Goal: Information Seeking & Learning: Compare options

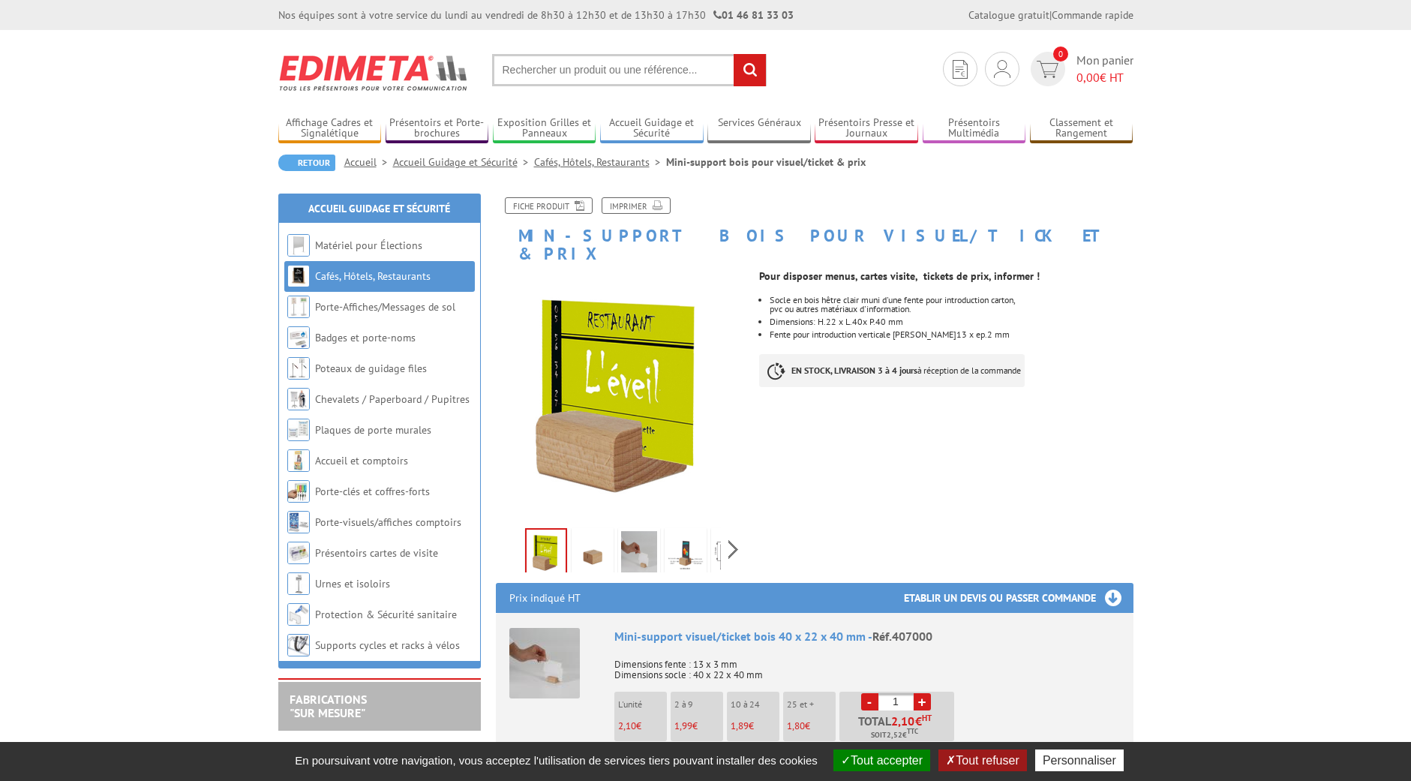
click at [638, 539] on img at bounding box center [639, 554] width 36 height 47
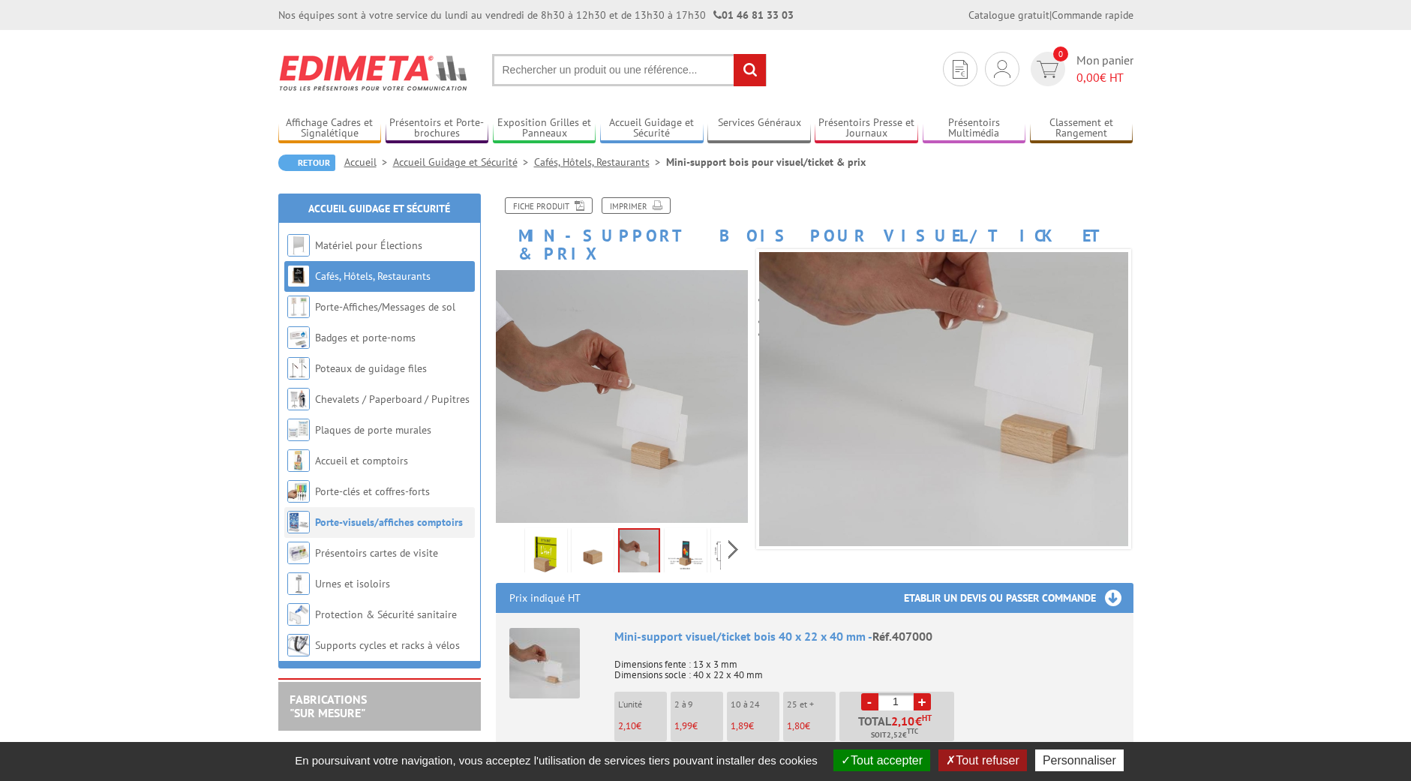
click at [432, 521] on link "Porte-visuels/affiches comptoirs" at bounding box center [389, 522] width 148 height 14
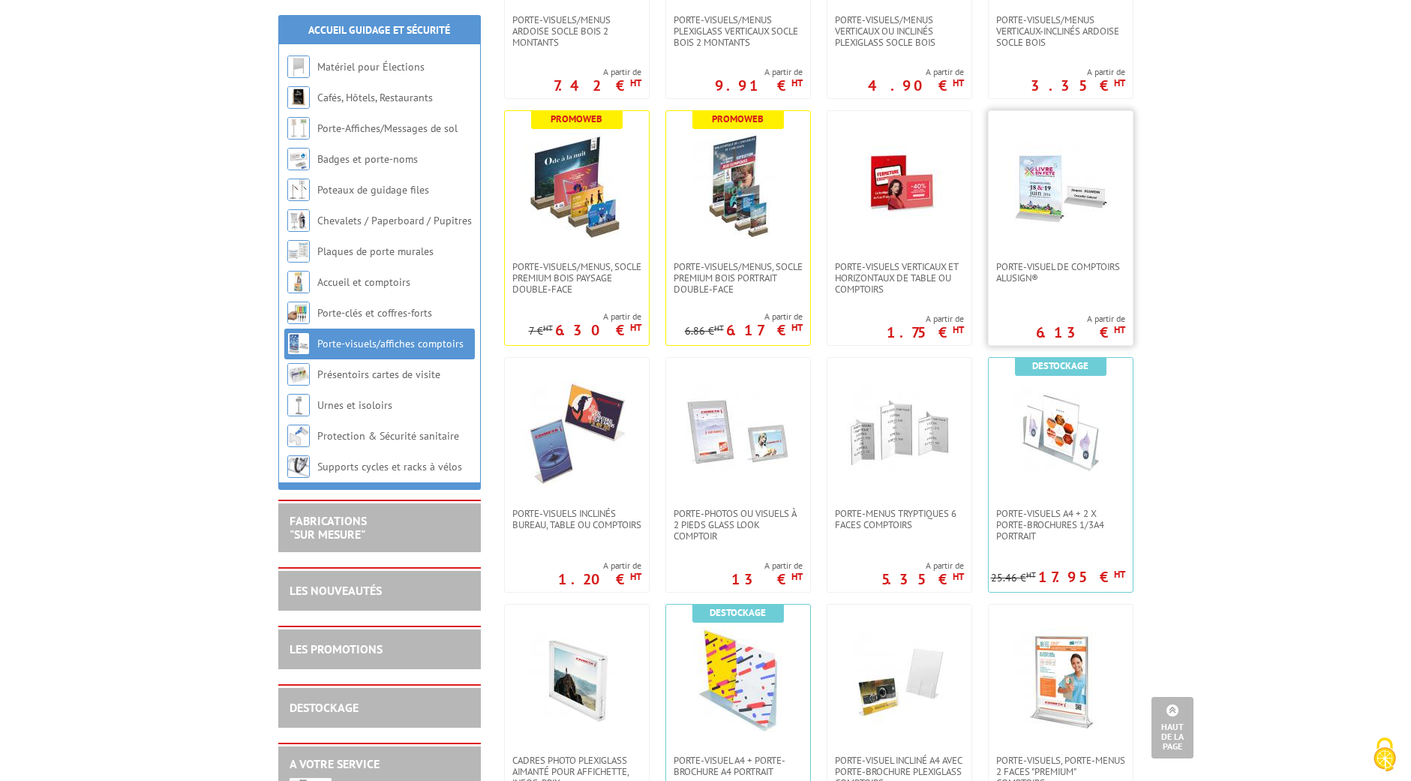
scroll to position [452, 0]
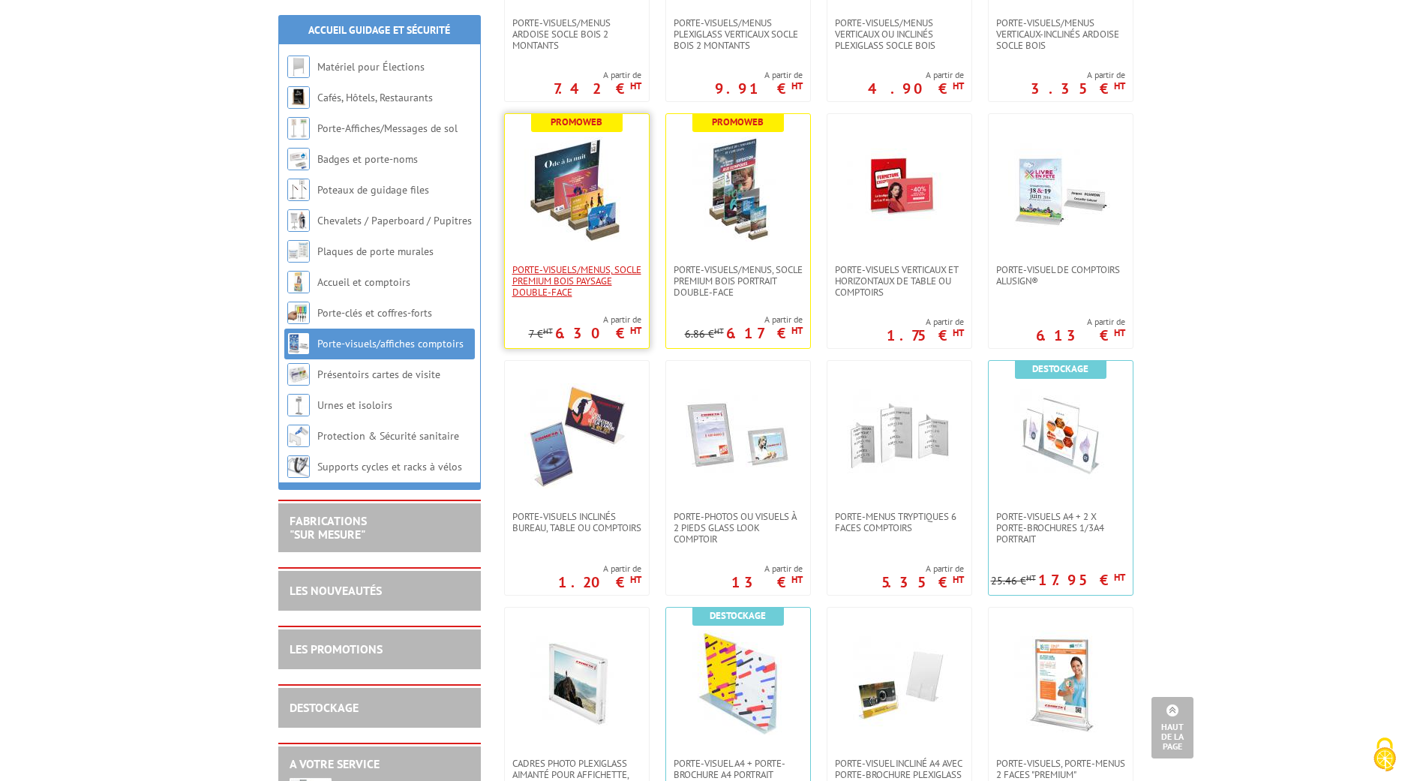
click at [584, 293] on span "PORTE-VISUELS/MENUS, SOCLE PREMIUM BOIS PAYSAGE DOUBLE-FACE" at bounding box center [576, 281] width 129 height 34
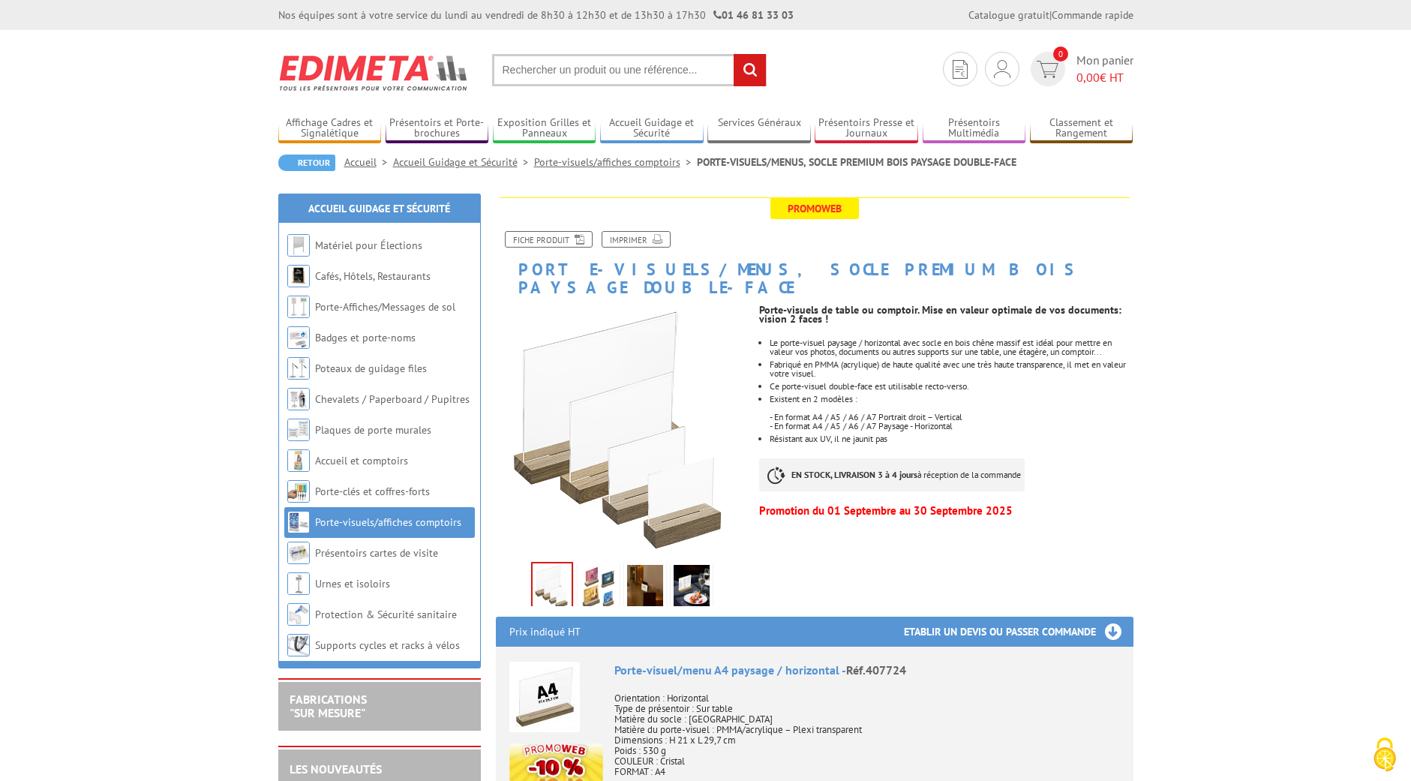
click at [598, 572] on img at bounding box center [599, 588] width 36 height 47
